Goal: Task Accomplishment & Management: Use online tool/utility

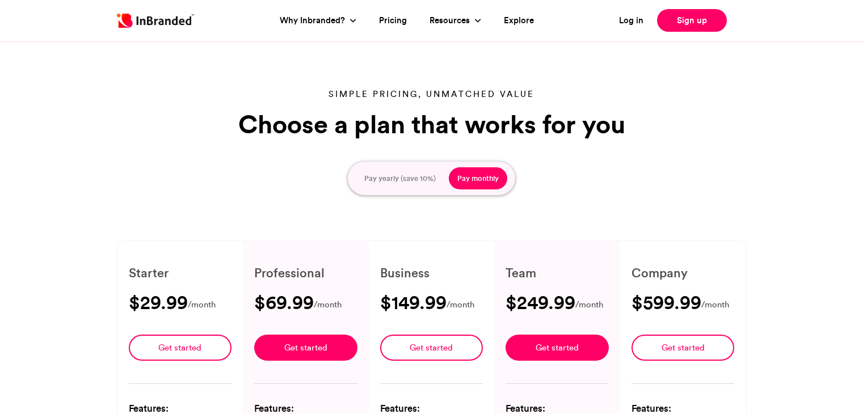
scroll to position [241, 0]
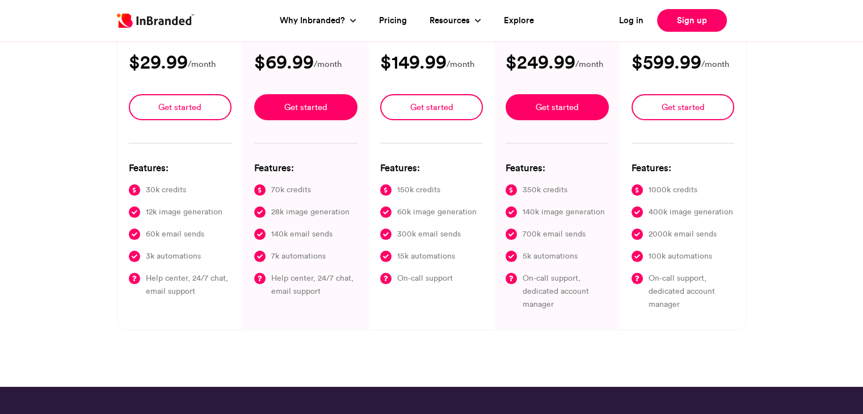
type input "****"
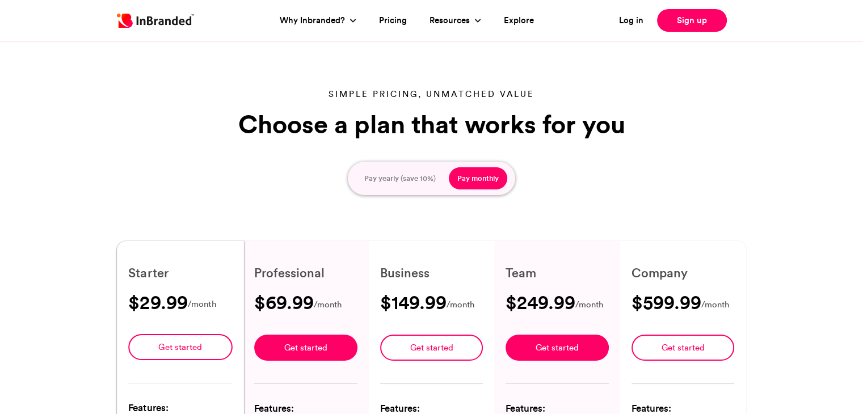
scroll to position [0, 0]
click at [166, 18] on img at bounding box center [155, 21] width 77 height 14
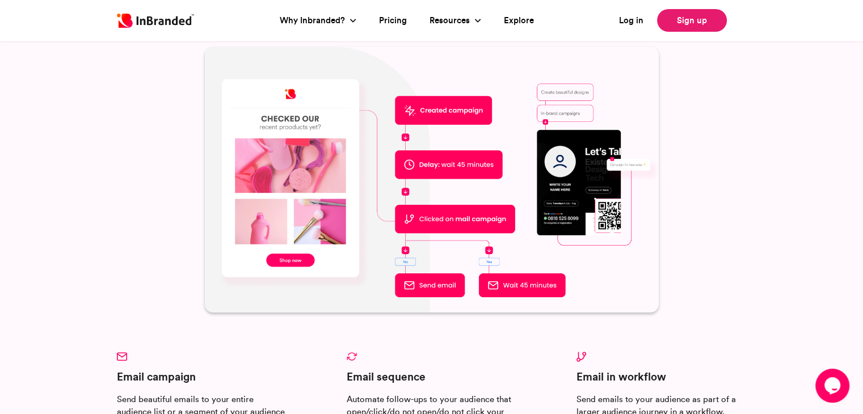
click at [687, 19] on link "Sign up" at bounding box center [692, 20] width 70 height 23
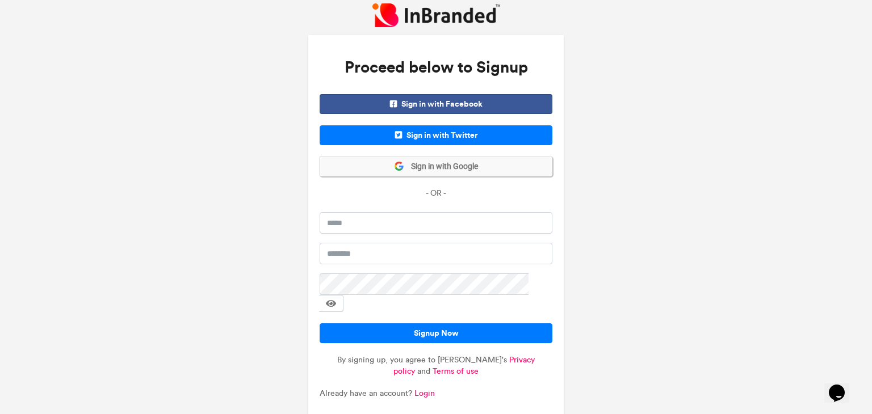
click at [352, 166] on button "Sign in with Google" at bounding box center [436, 167] width 233 height 20
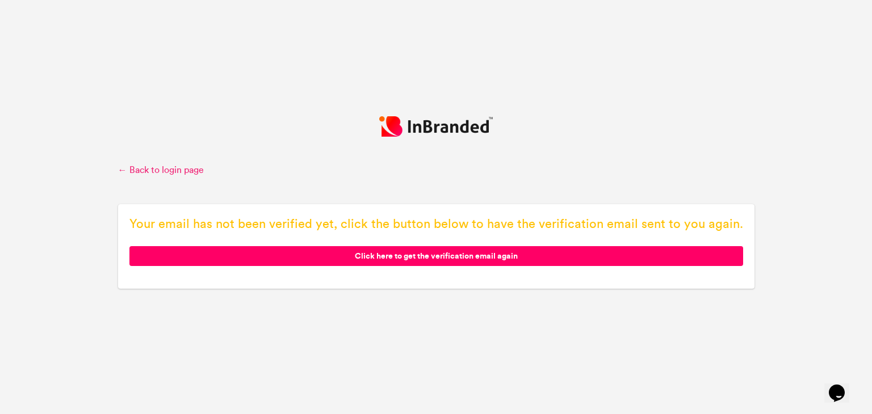
click at [153, 174] on link "← Back to login page" at bounding box center [436, 170] width 636 height 12
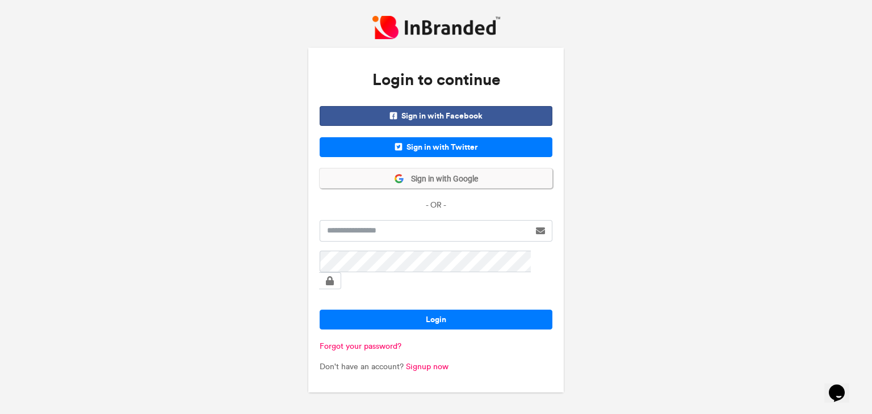
click at [362, 188] on button "Sign in with Google" at bounding box center [436, 179] width 233 height 20
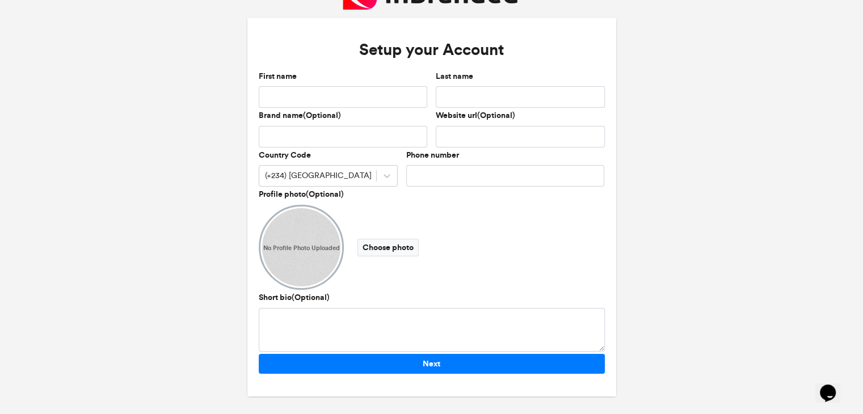
scroll to position [10, 0]
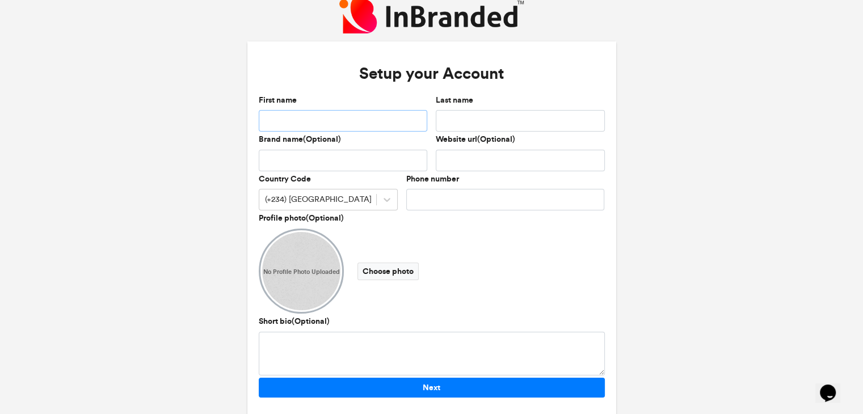
click at [312, 124] on input "First name" at bounding box center [343, 121] width 169 height 22
type input "*********"
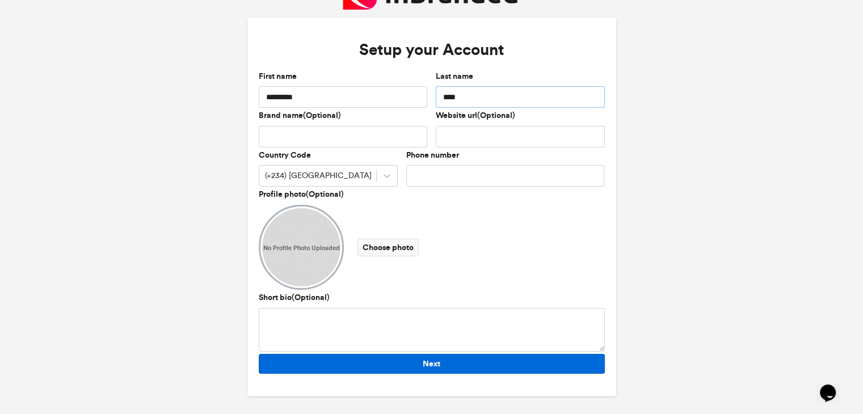
type input "****"
click at [406, 360] on button "Next" at bounding box center [432, 364] width 346 height 20
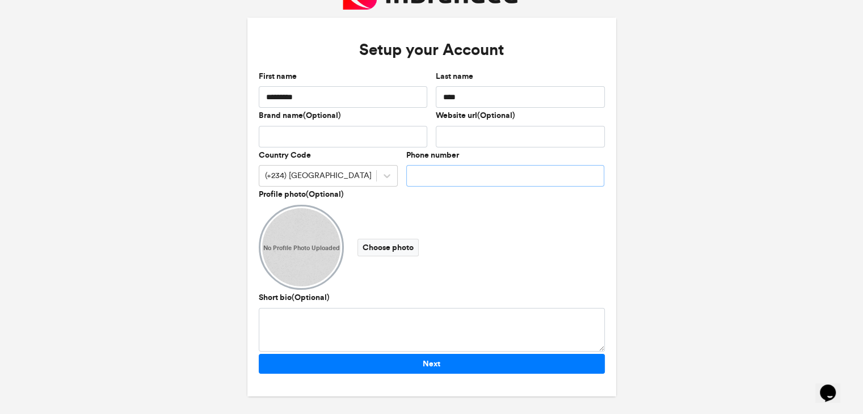
click at [431, 174] on input "Phone number" at bounding box center [505, 176] width 199 height 22
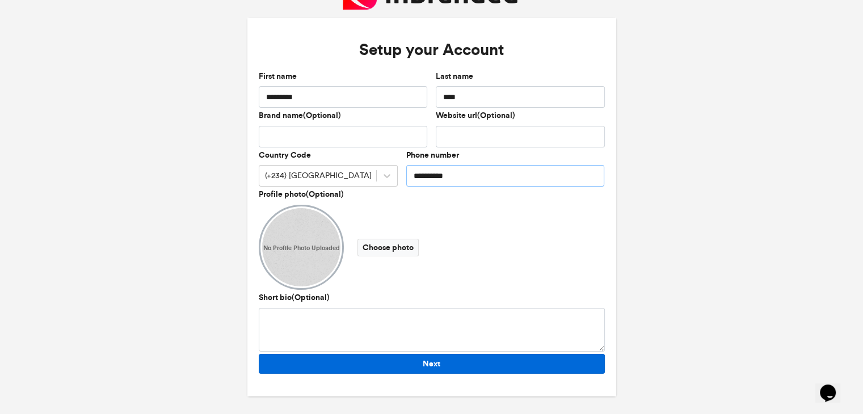
type input "**********"
click at [451, 368] on button "Next" at bounding box center [432, 364] width 346 height 20
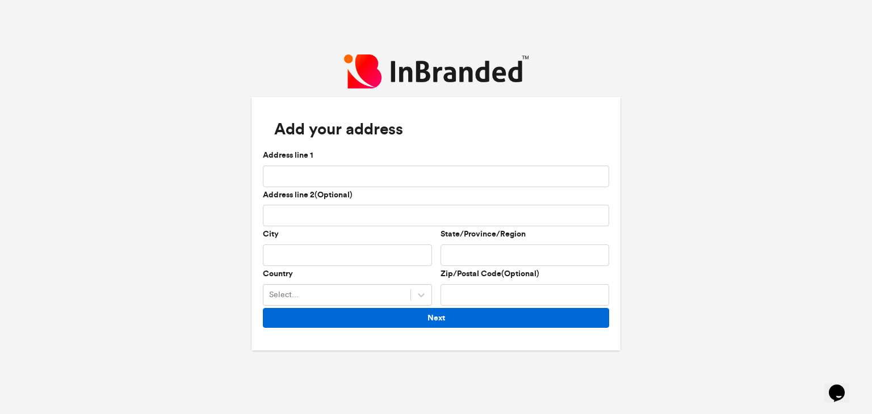
click at [445, 314] on button "Next" at bounding box center [436, 318] width 346 height 20
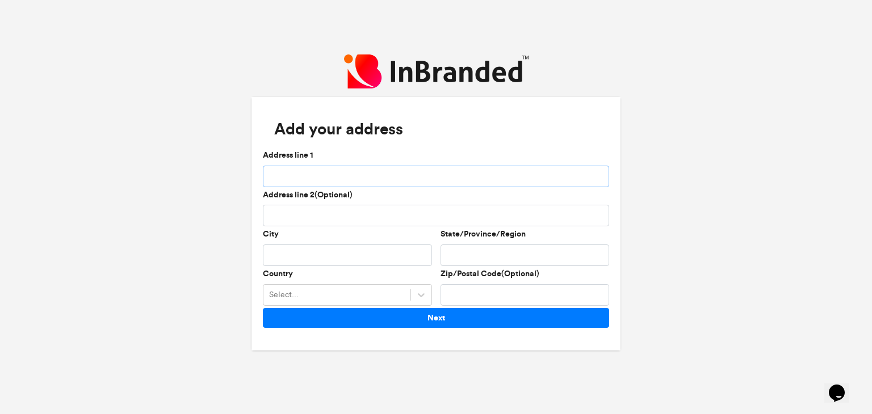
click at [334, 176] on input "Address line 1" at bounding box center [436, 177] width 346 height 22
type input "**********"
type input "*****"
type input "******"
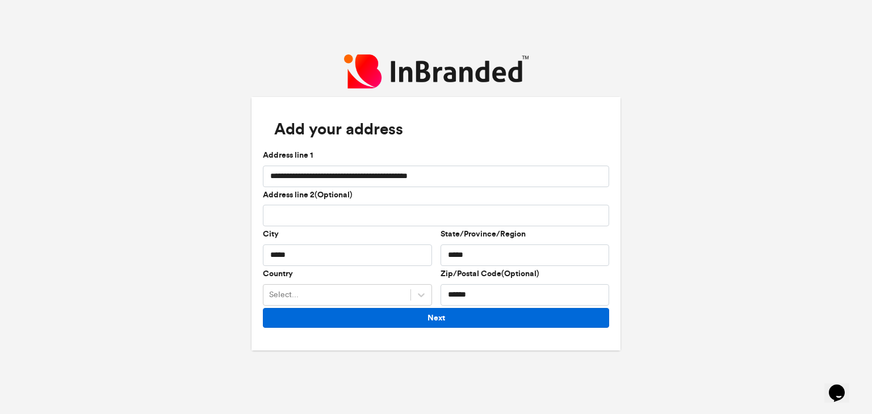
click at [497, 320] on button "Next" at bounding box center [436, 318] width 346 height 20
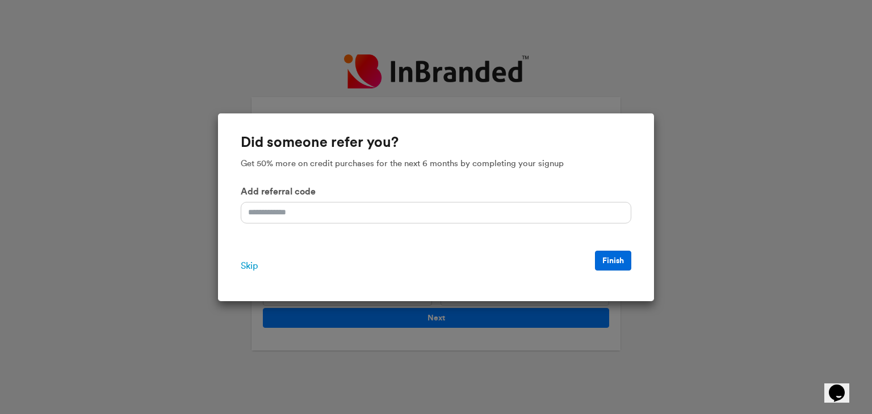
click at [608, 264] on button "Finish" at bounding box center [613, 261] width 36 height 20
click at [275, 209] on input "Add referral code" at bounding box center [436, 213] width 390 height 22
type input "*********"
click at [608, 256] on button "Finish" at bounding box center [613, 261] width 36 height 20
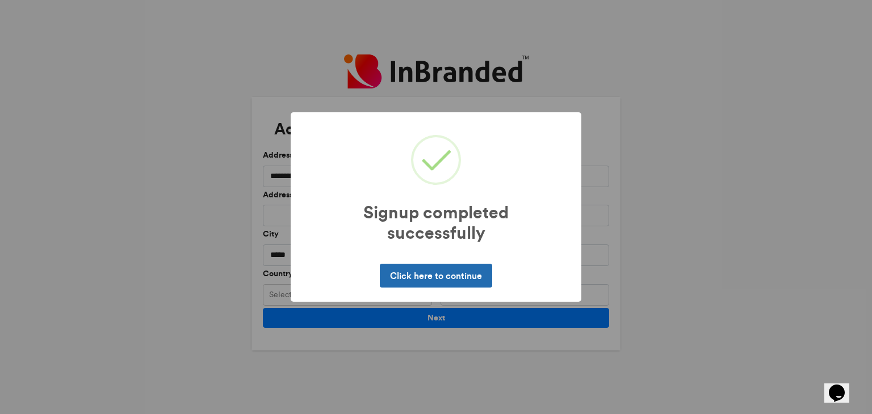
click at [450, 275] on button "Click here to continue" at bounding box center [436, 276] width 112 height 24
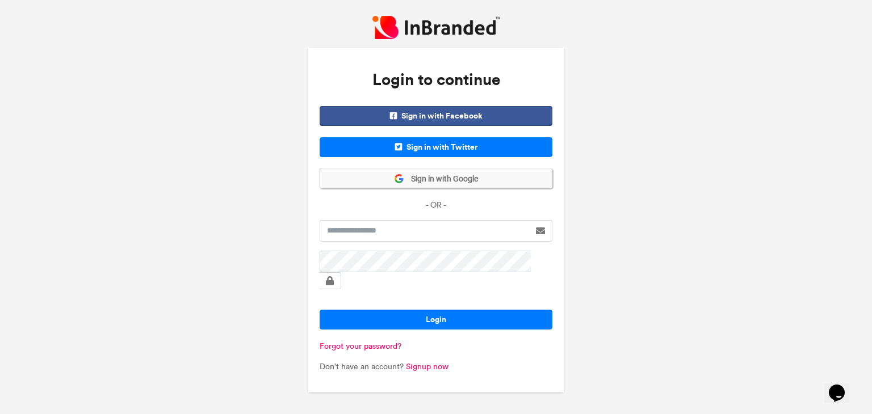
click at [445, 184] on span "Sign in with Google" at bounding box center [441, 179] width 74 height 11
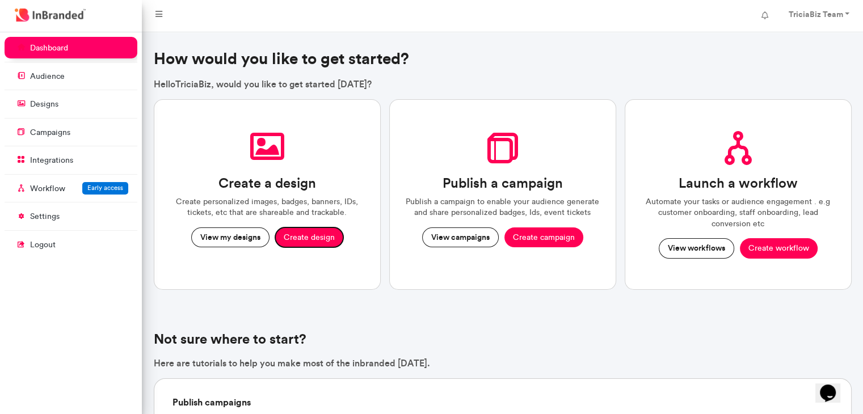
click at [313, 234] on button "Create design" at bounding box center [309, 238] width 68 height 20
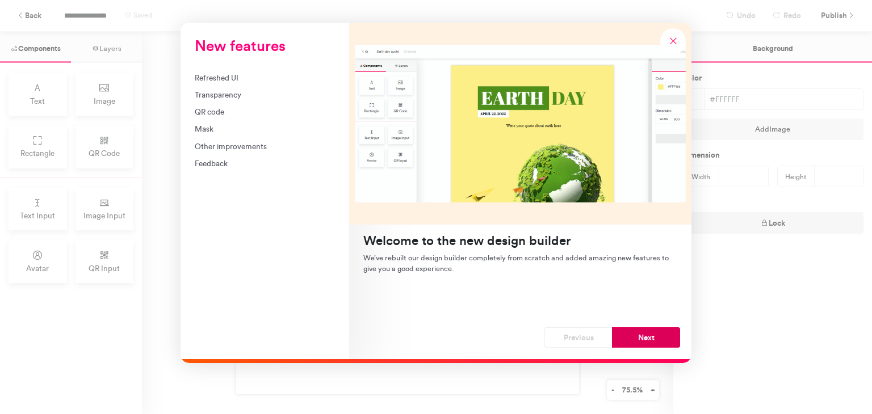
click at [629, 343] on button "Next" at bounding box center [646, 337] width 68 height 20
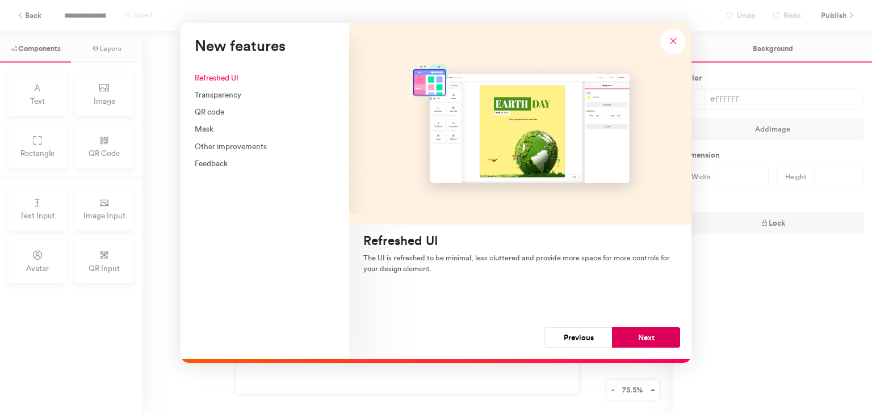
click at [644, 340] on button "Next" at bounding box center [646, 337] width 68 height 20
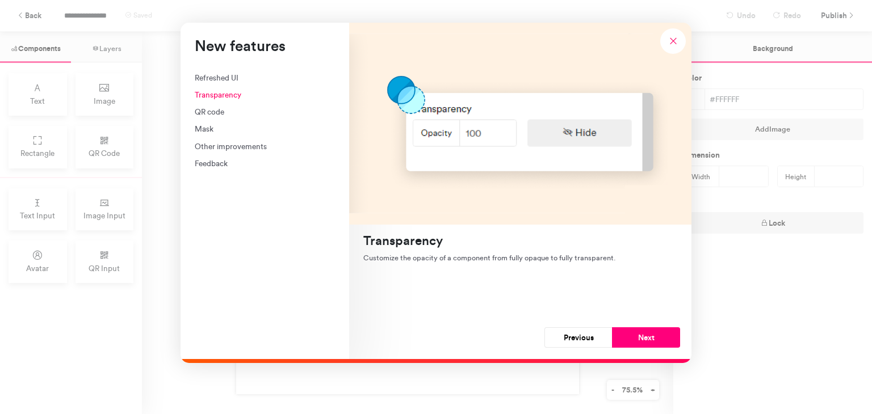
click at [644, 340] on button "Next" at bounding box center [646, 337] width 68 height 20
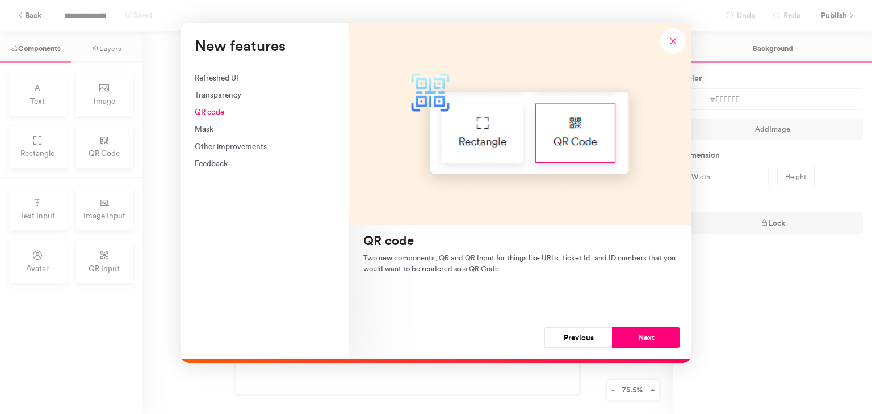
click at [644, 340] on button "Next" at bounding box center [646, 337] width 68 height 20
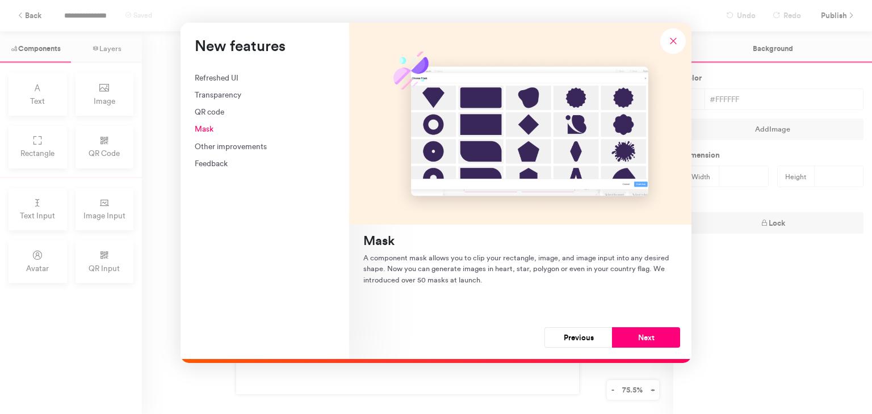
click at [644, 340] on button "Next" at bounding box center [646, 337] width 68 height 20
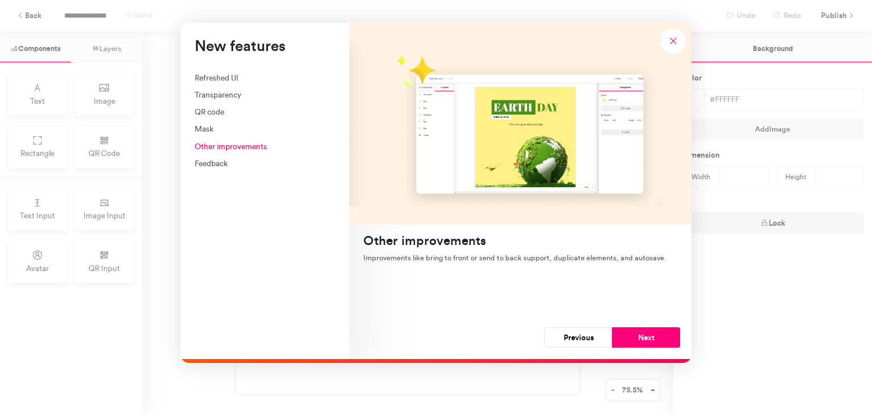
click at [644, 340] on button "Next" at bounding box center [646, 337] width 68 height 20
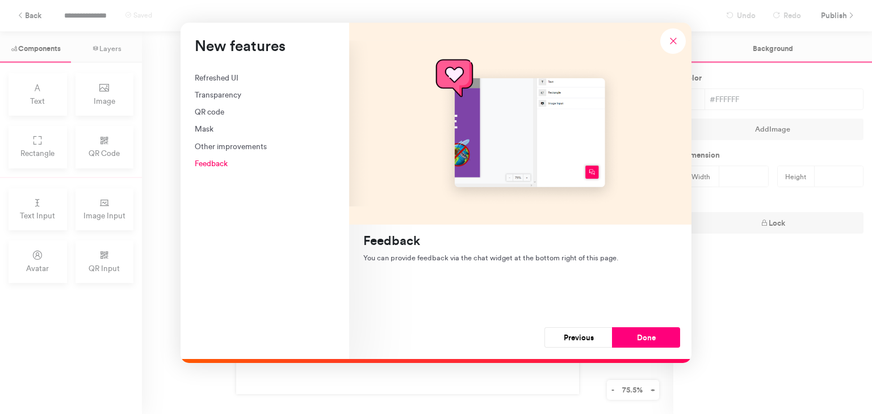
click at [644, 340] on button "Done" at bounding box center [646, 337] width 68 height 20
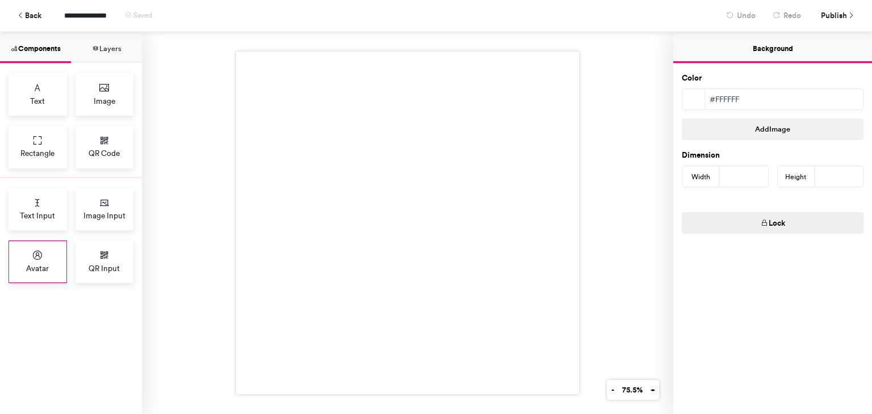
click at [45, 259] on div "Avatar" at bounding box center [38, 262] width 58 height 43
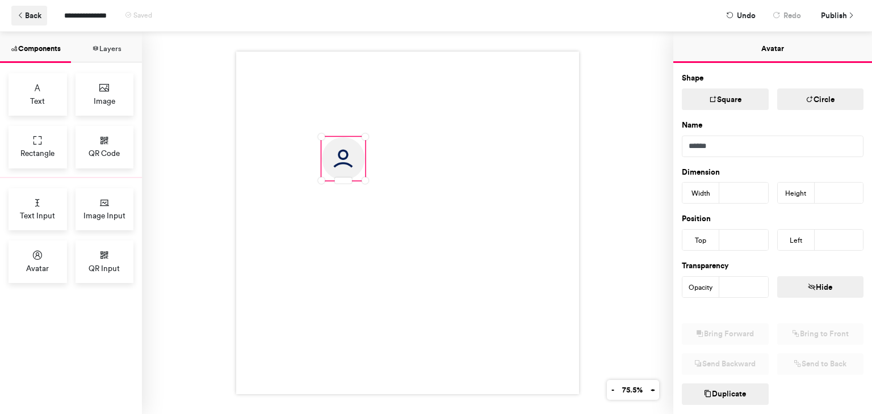
click at [26, 15] on button "Back" at bounding box center [29, 16] width 36 height 20
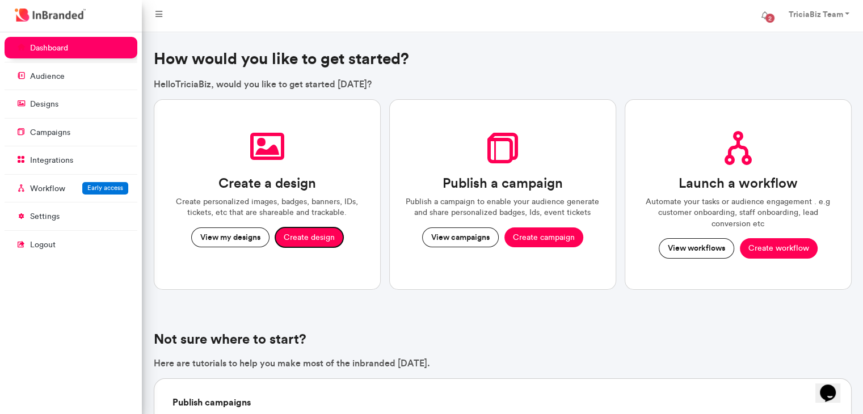
click at [304, 232] on button "Create design" at bounding box center [309, 238] width 68 height 20
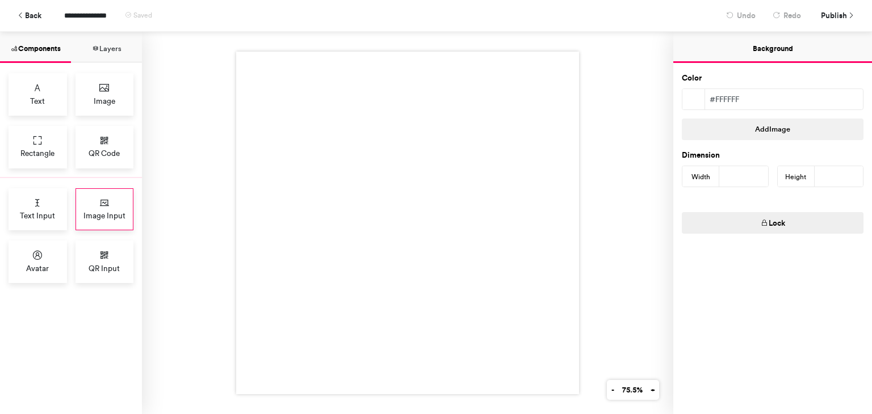
click at [119, 212] on span "Image Input" at bounding box center [104, 215] width 42 height 11
click at [107, 95] on span "Image" at bounding box center [105, 100] width 22 height 11
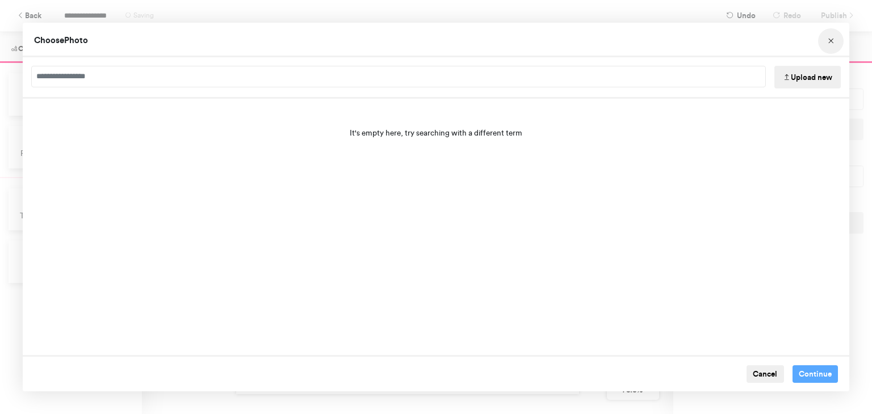
click at [829, 39] on icon "Choose Image" at bounding box center [831, 41] width 8 height 8
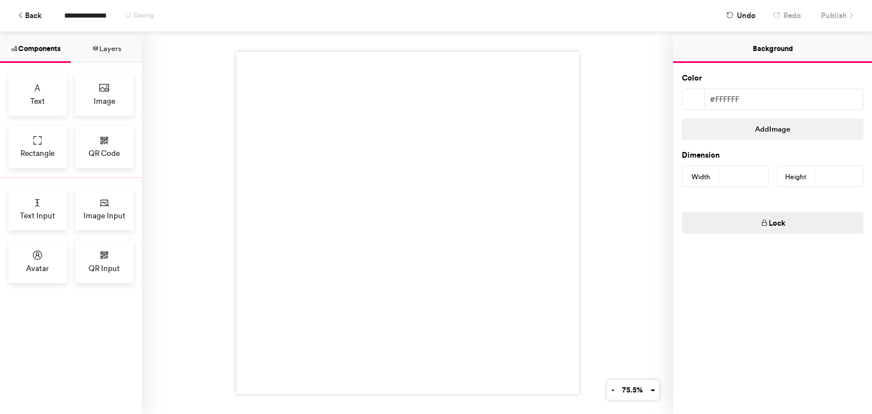
click at [111, 41] on button "Layers" at bounding box center [106, 47] width 71 height 31
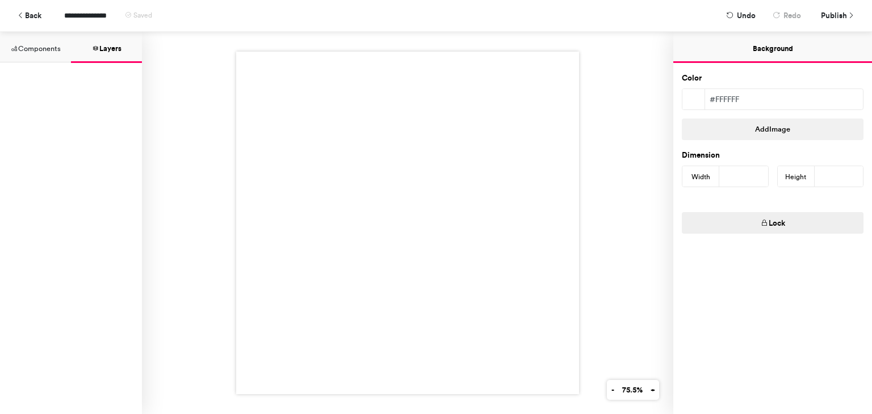
click at [34, 47] on button "Components" at bounding box center [35, 47] width 71 height 31
